Goal: Find specific page/section: Find specific page/section

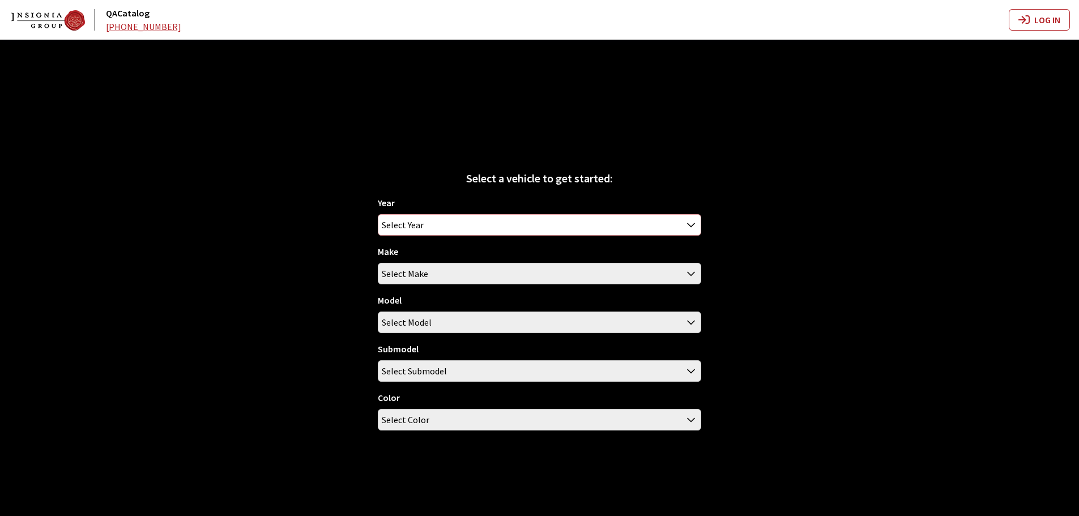
click at [434, 215] on span "Select Year" at bounding box center [539, 225] width 322 height 20
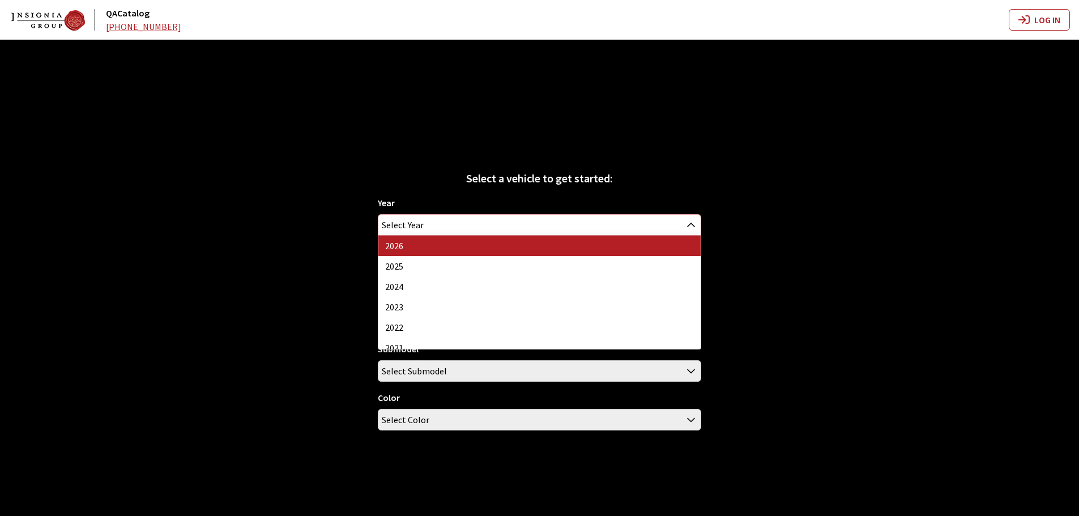
select select "44"
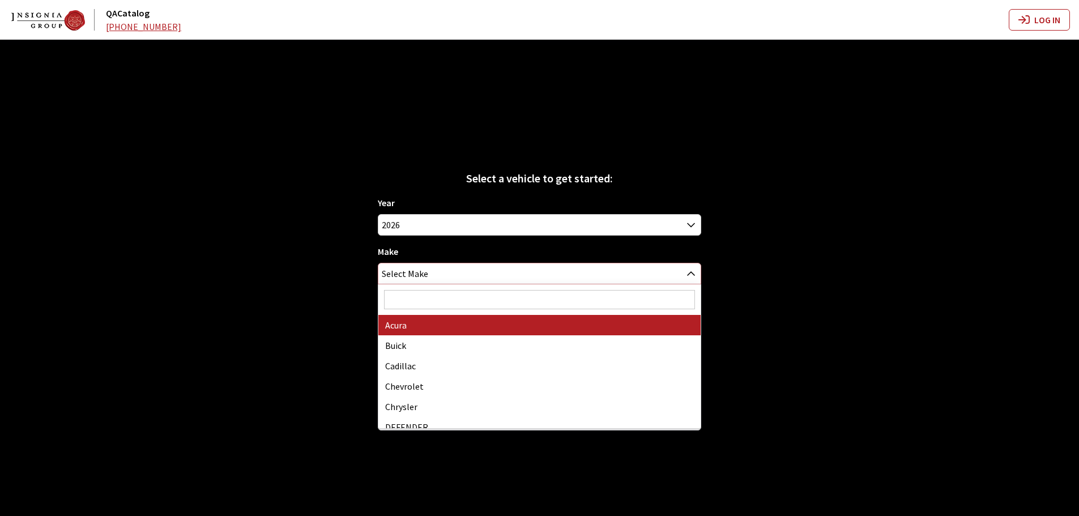
click at [408, 270] on span "Select Make" at bounding box center [405, 273] width 46 height 20
click at [419, 300] on input "Search" at bounding box center [539, 299] width 311 height 19
type input "vo"
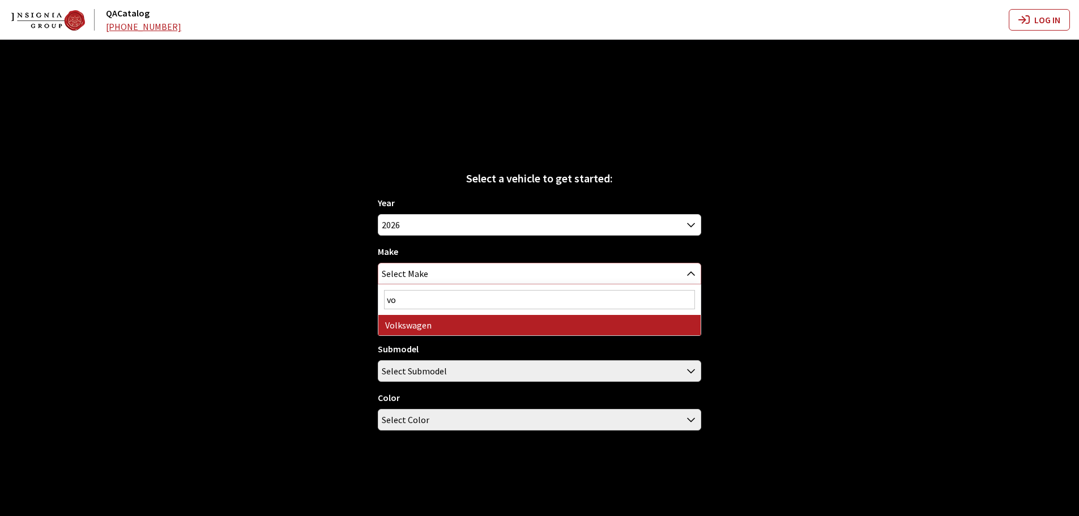
select select "25"
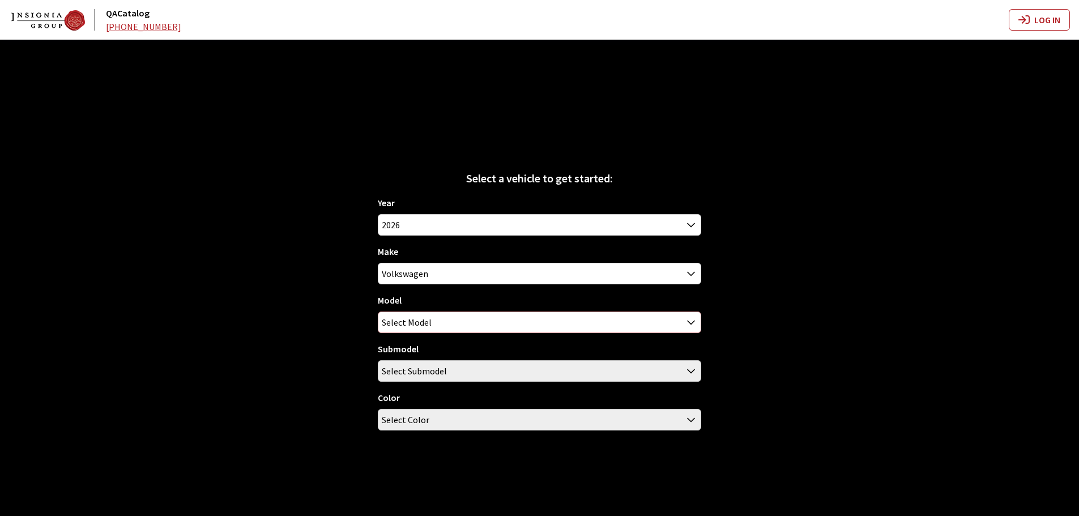
click at [421, 319] on span "Select Model" at bounding box center [407, 322] width 50 height 20
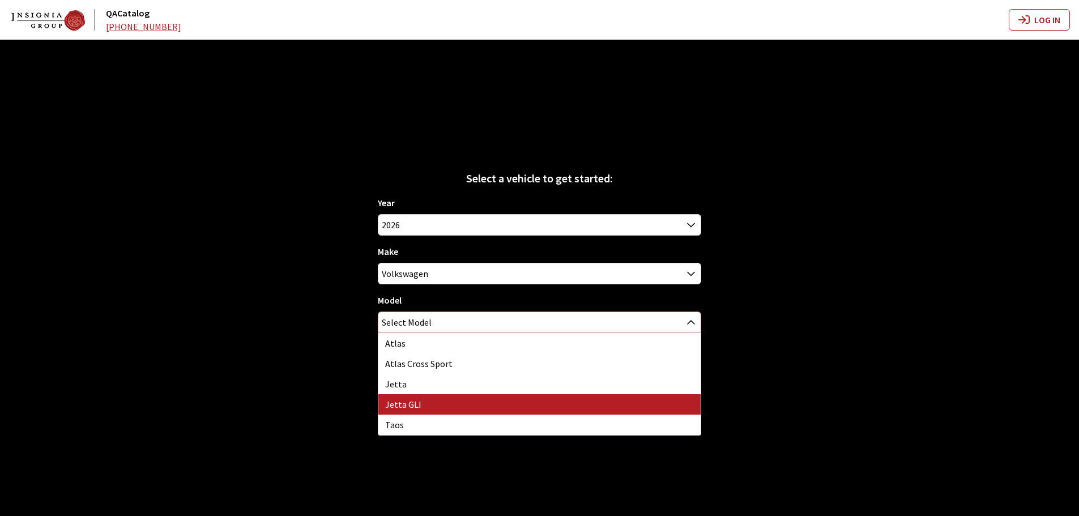
select select "1047"
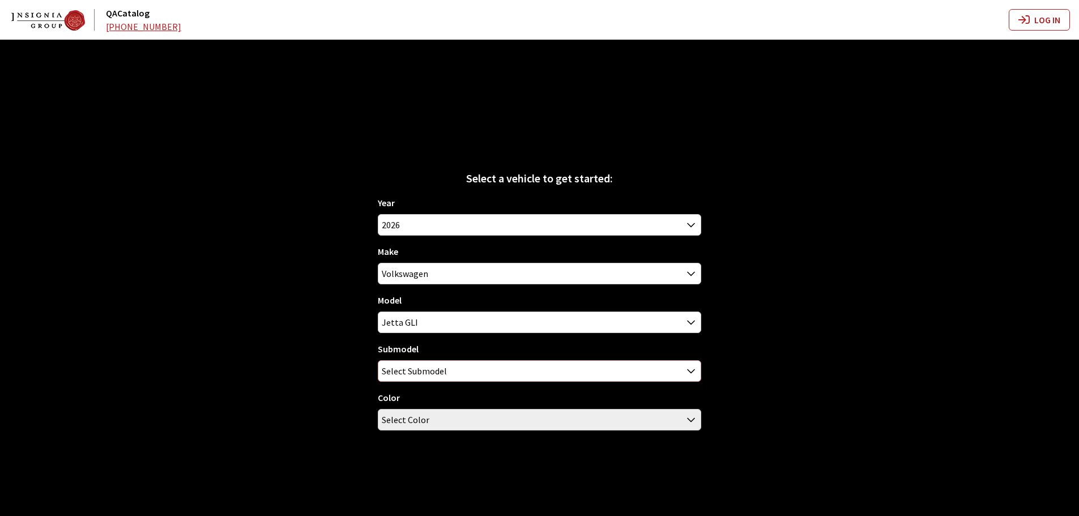
click at [421, 377] on span "Select Submodel" at bounding box center [414, 371] width 65 height 20
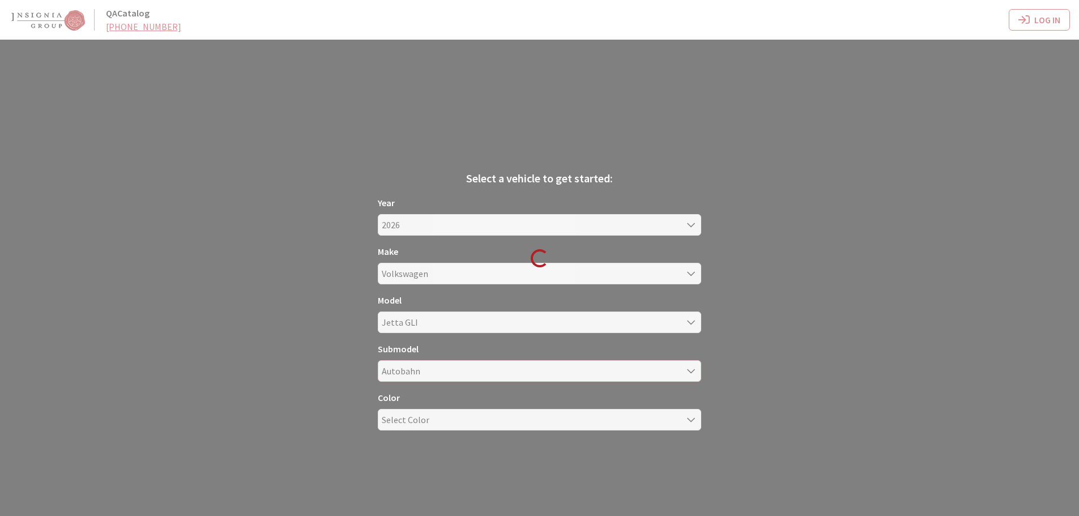
select select "1272"
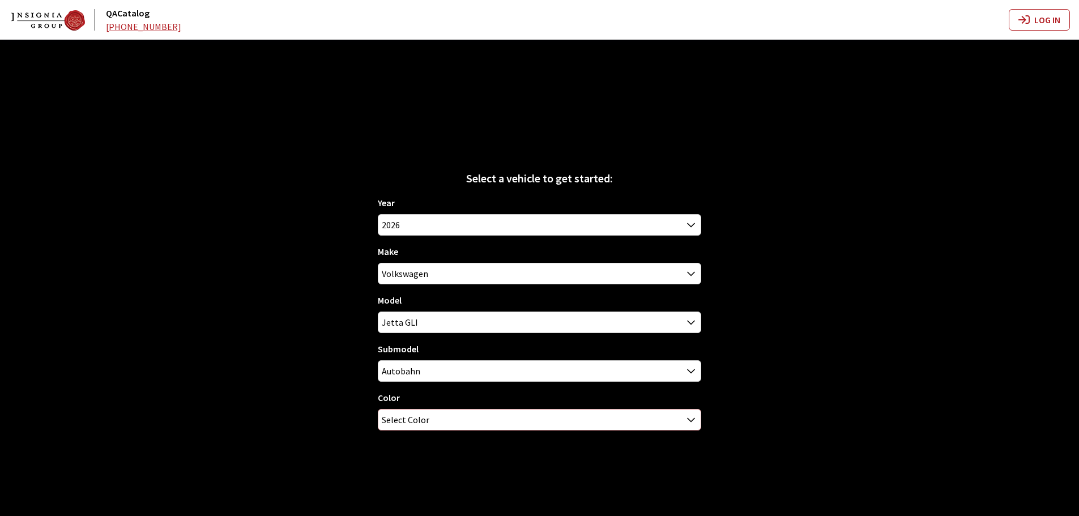
click at [402, 424] on span "Select Color" at bounding box center [406, 419] width 48 height 20
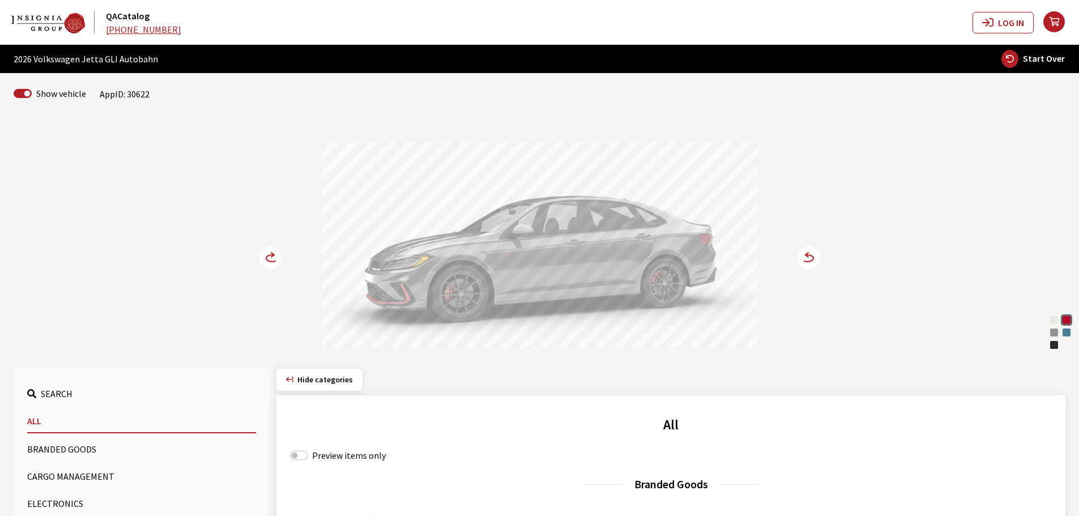
drag, startPoint x: 552, startPoint y: 273, endPoint x: 636, endPoint y: 272, distance: 84.4
click at [635, 273] on div at bounding box center [540, 246] width 436 height 208
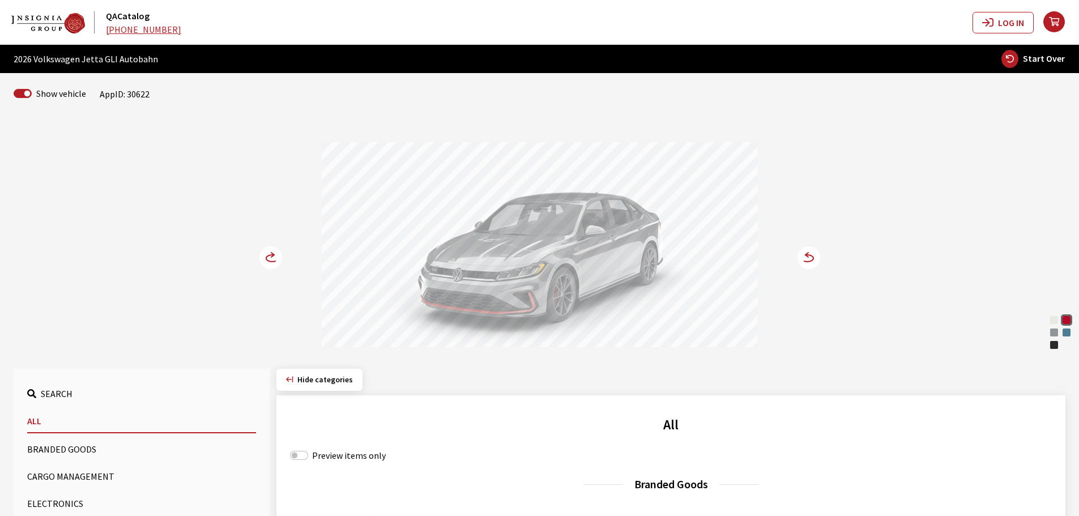
drag, startPoint x: 570, startPoint y: 265, endPoint x: 639, endPoint y: 262, distance: 69.2
click at [639, 262] on div at bounding box center [540, 246] width 436 height 208
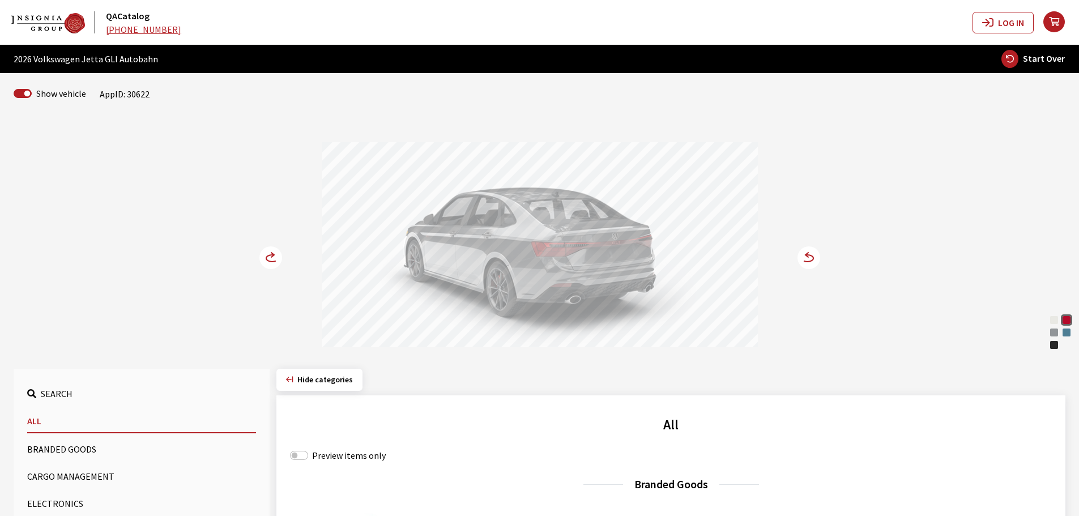
click at [608, 258] on div at bounding box center [540, 246] width 436 height 208
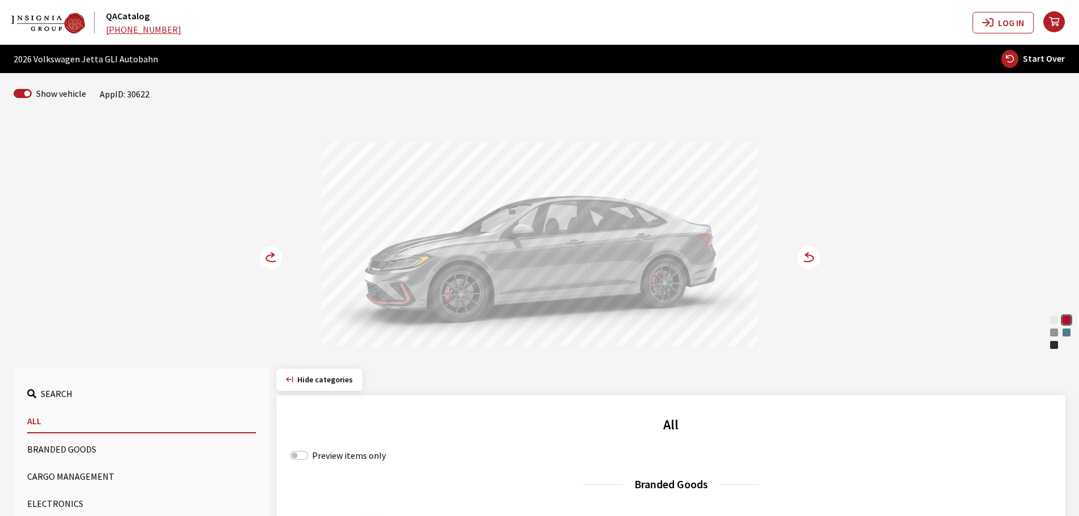
drag, startPoint x: 593, startPoint y: 257, endPoint x: 677, endPoint y: 181, distance: 113.5
click at [620, 253] on div at bounding box center [540, 246] width 436 height 208
